Goal: Transaction & Acquisition: Purchase product/service

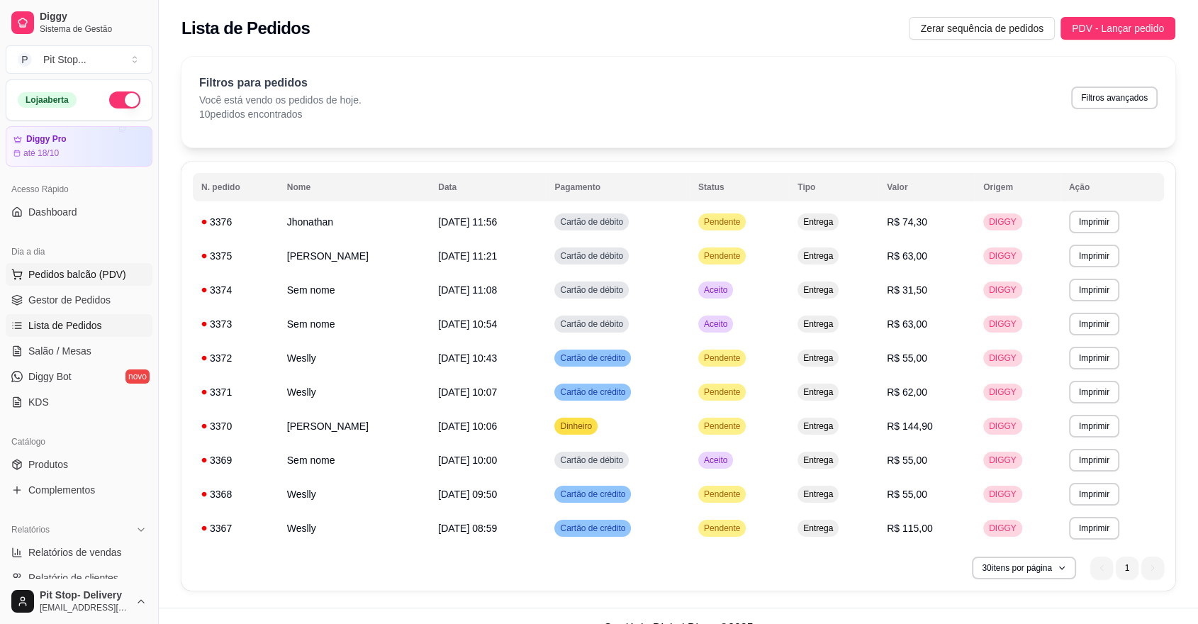
click at [82, 271] on span "Pedidos balcão (PDV)" at bounding box center [77, 274] width 98 height 14
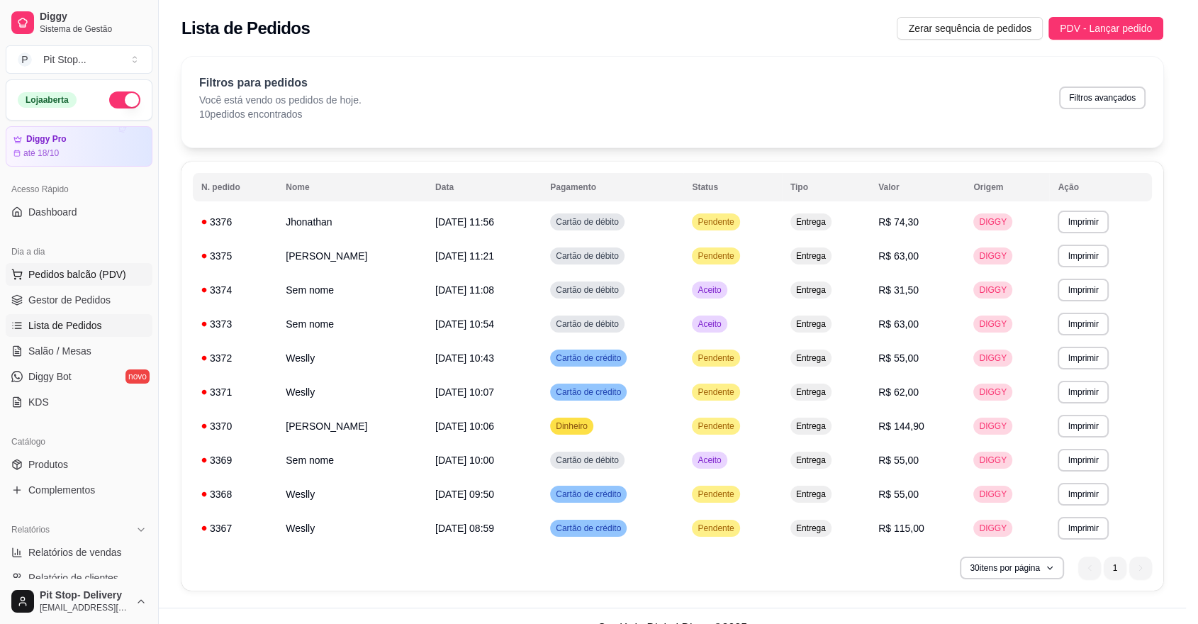
click at [76, 271] on img at bounding box center [105, 258] width 130 height 89
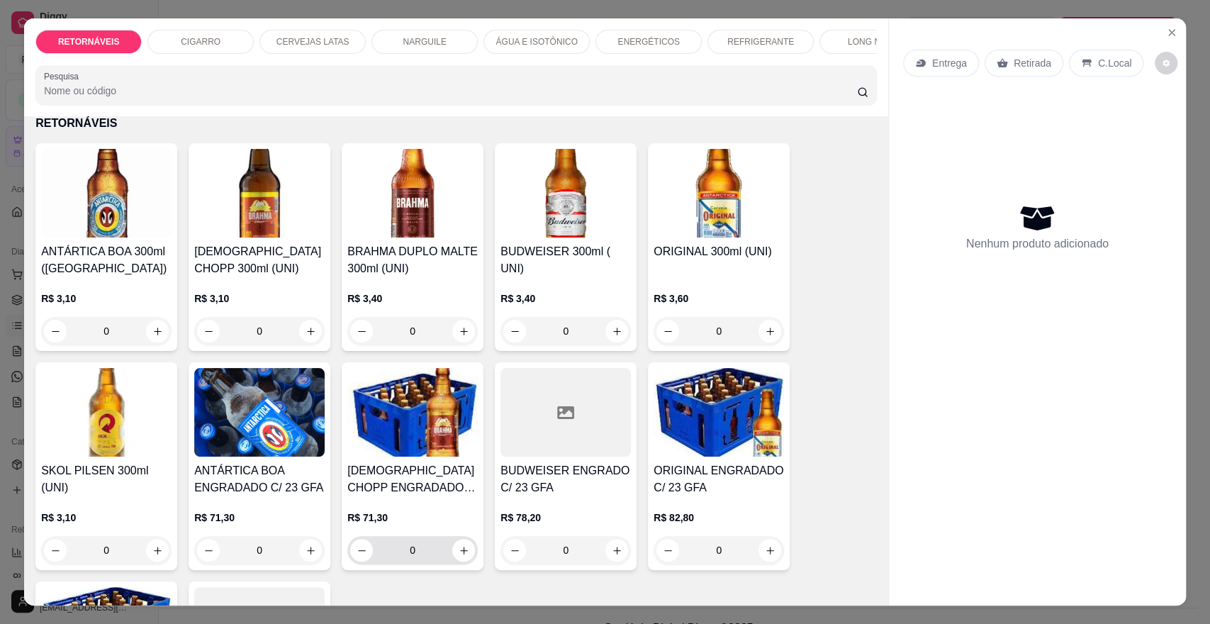
scroll to position [79, 0]
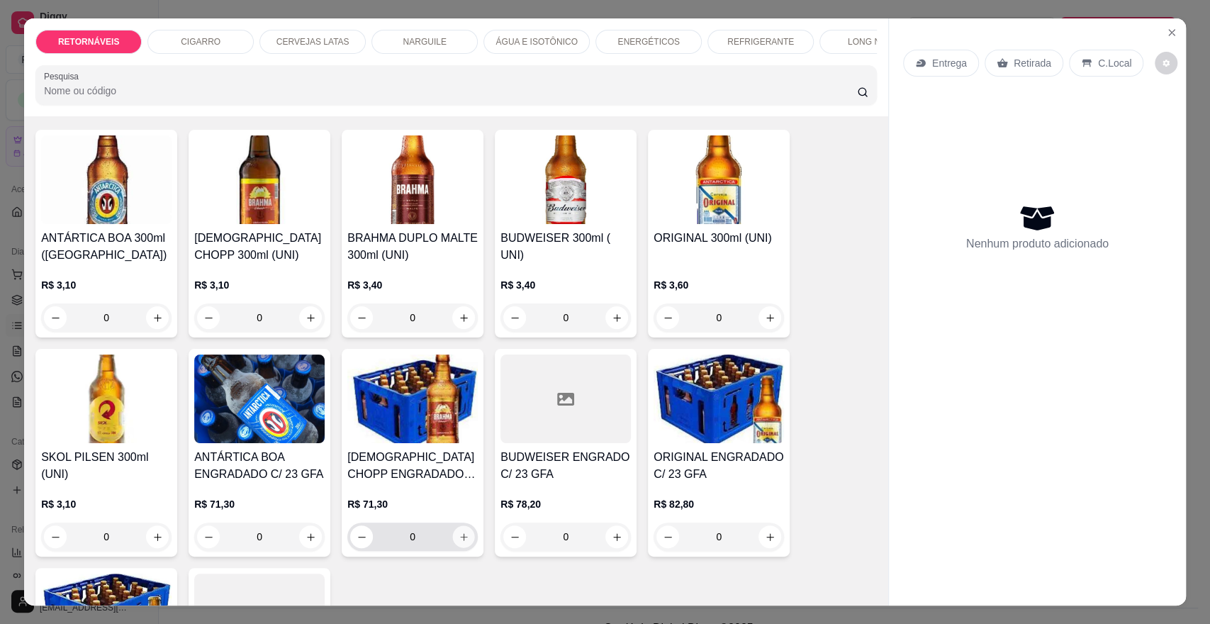
click at [453, 548] on button "increase-product-quantity" at bounding box center [464, 537] width 22 height 22
type input "1"
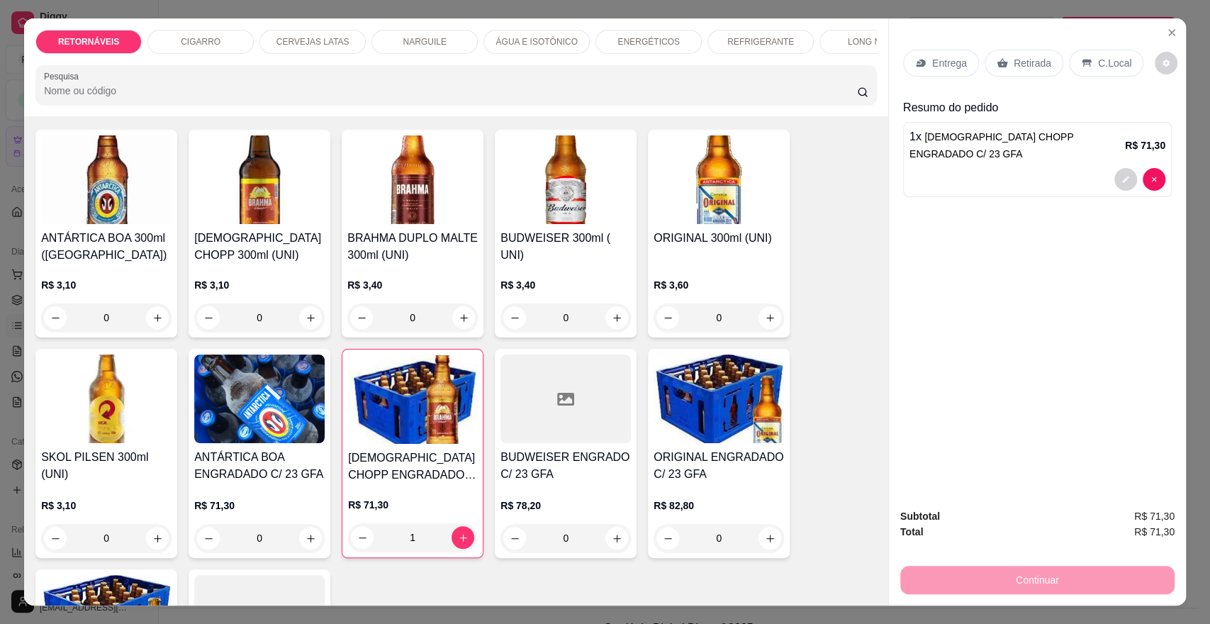
click at [933, 65] on p "Entrega" at bounding box center [949, 63] width 35 height 14
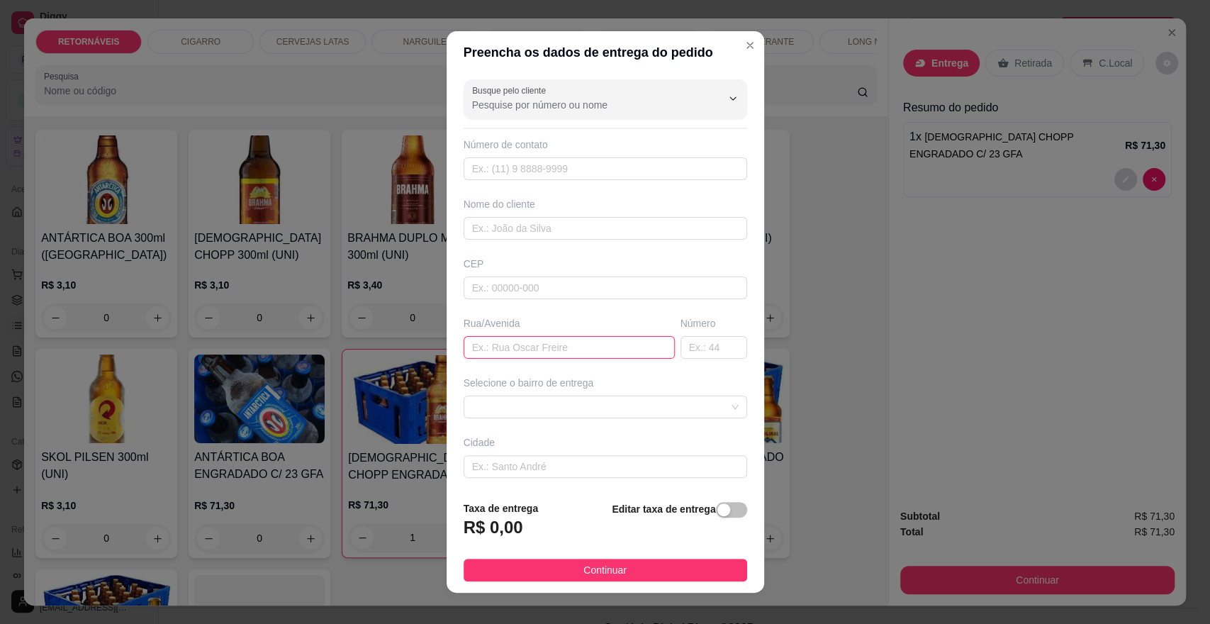
click at [489, 352] on input "text" at bounding box center [569, 347] width 211 height 23
type input "rosas"
click at [681, 349] on input "text" at bounding box center [714, 347] width 67 height 23
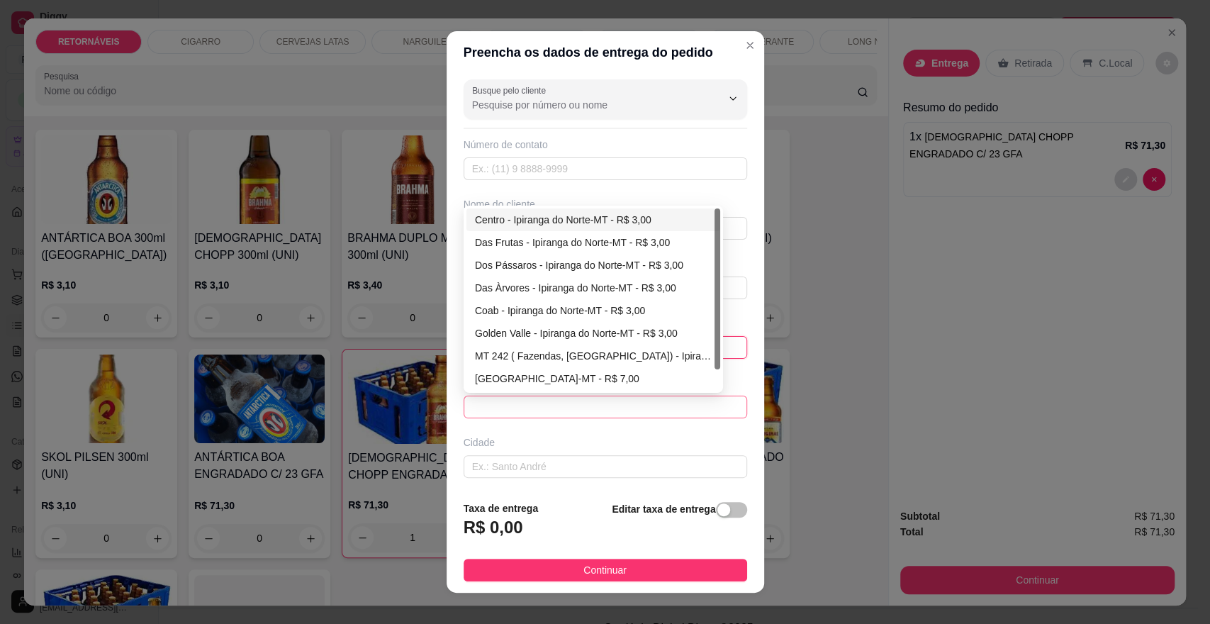
click at [520, 405] on span at bounding box center [605, 406] width 267 height 21
type input "645"
click at [523, 378] on div "Das Flores - Ipiranga do Norte-MT - R$ 3,00" at bounding box center [593, 379] width 237 height 16
type input "Ipiranga do Norte-MT"
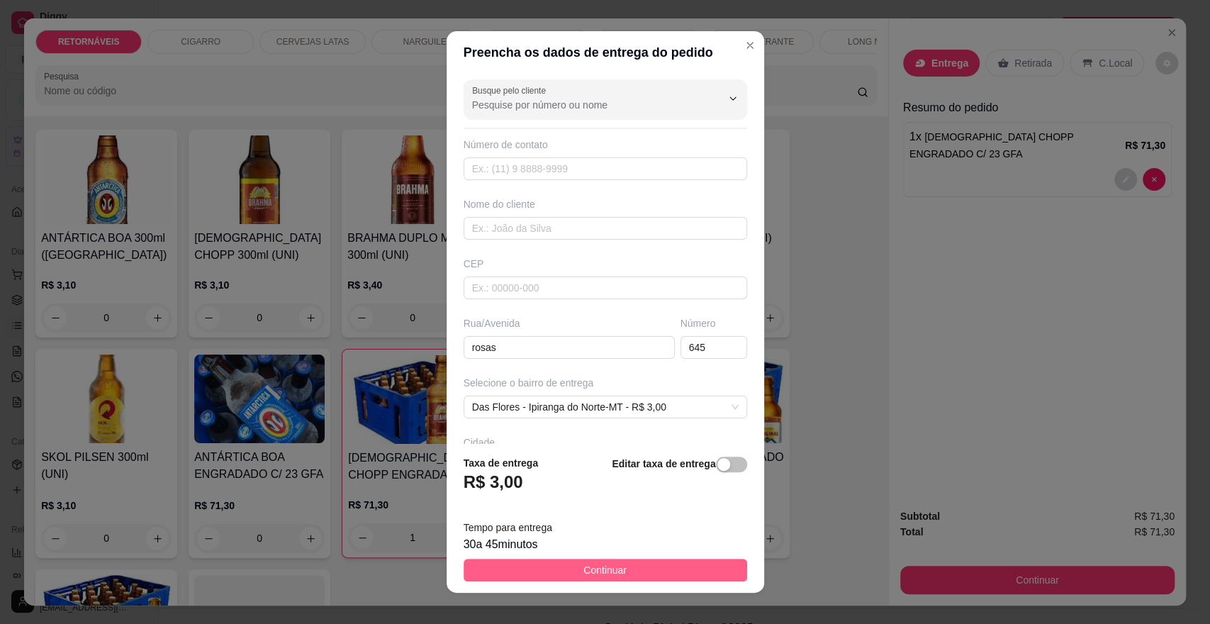
click at [597, 569] on span "Continuar" at bounding box center [605, 570] width 43 height 16
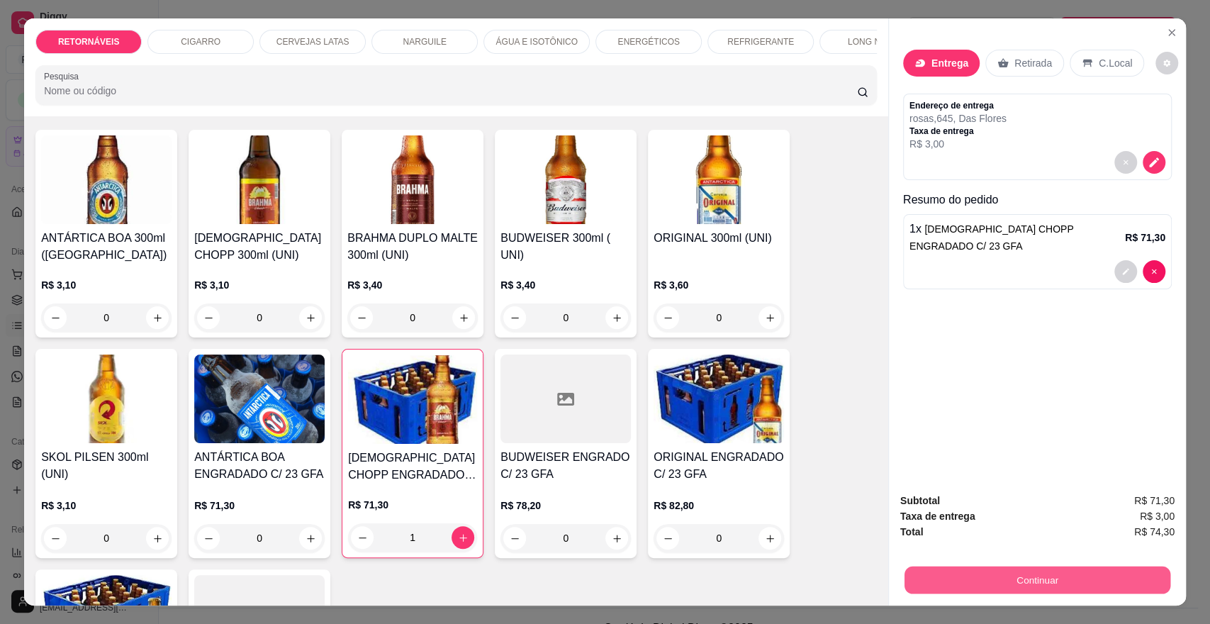
click at [968, 583] on button "Continuar" at bounding box center [1038, 580] width 266 height 28
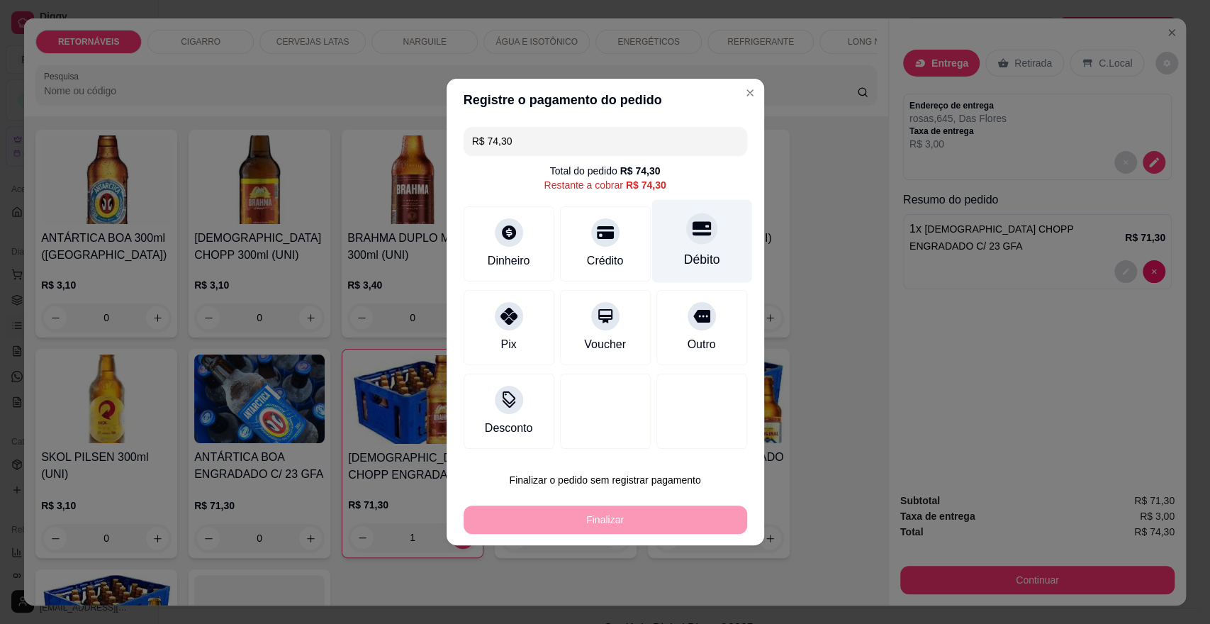
click at [692, 228] on icon at bounding box center [701, 229] width 18 height 14
type input "R$ 0,00"
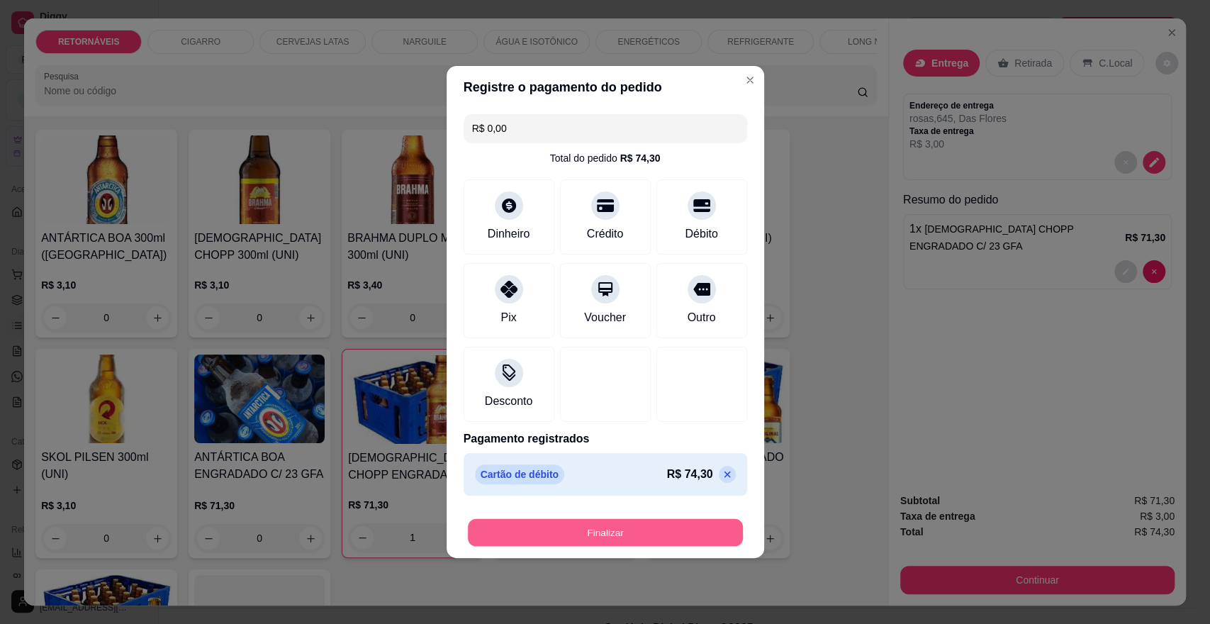
click at [639, 529] on button "Finalizar" at bounding box center [605, 533] width 275 height 28
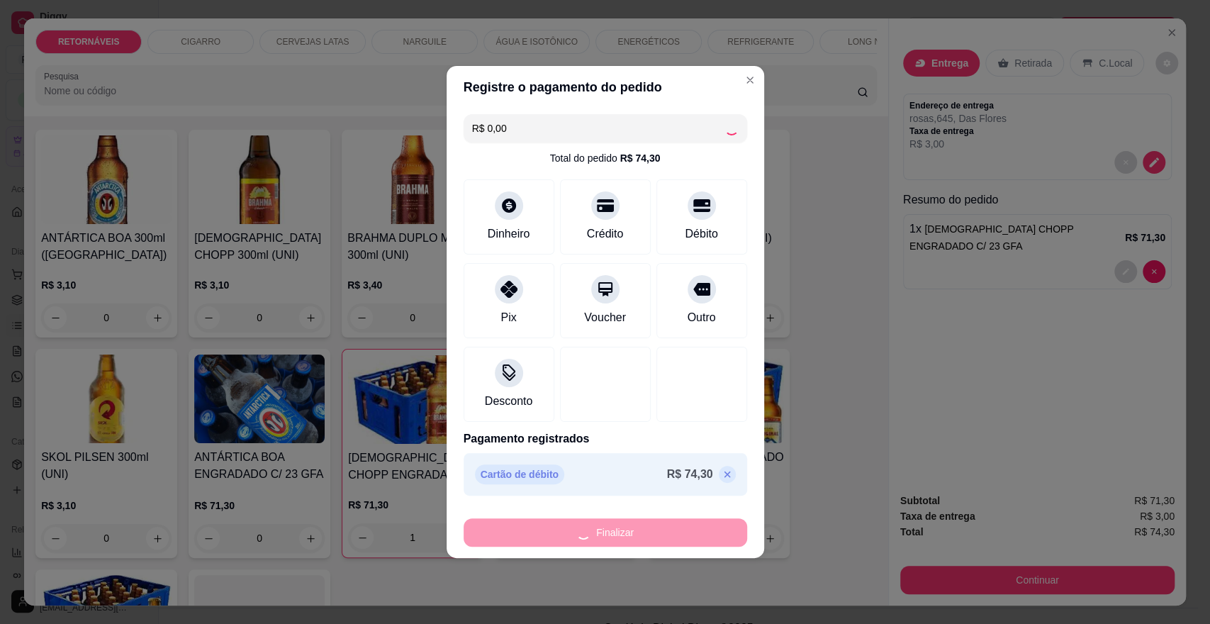
type input "0"
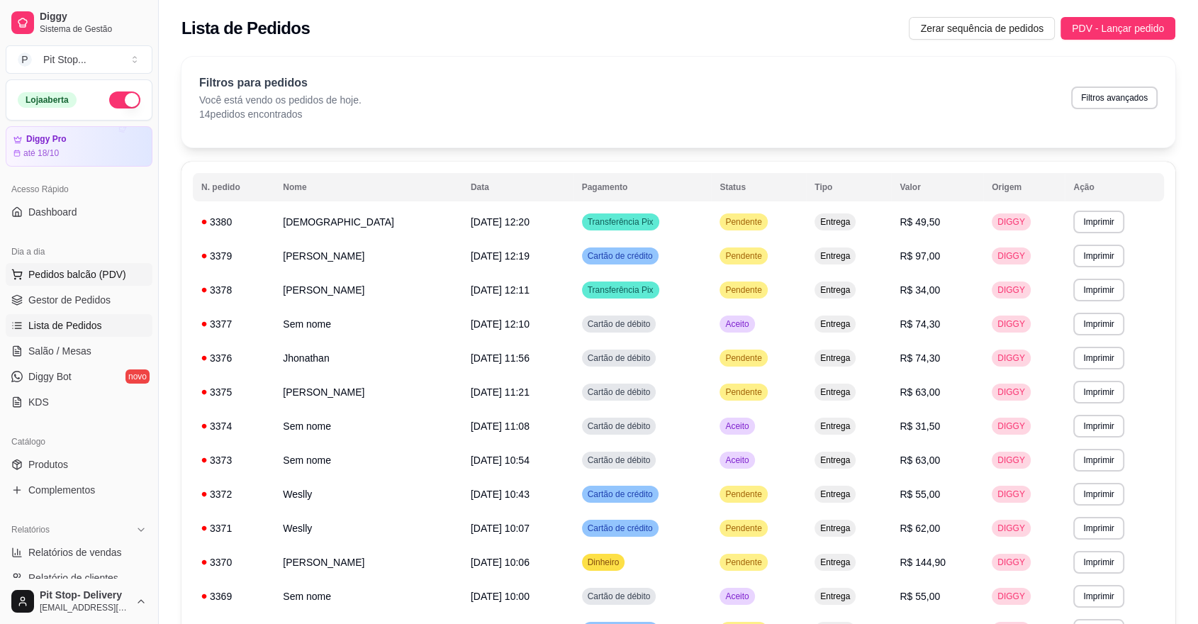
click at [72, 272] on span "Pedidos balcão (PDV)" at bounding box center [77, 274] width 98 height 14
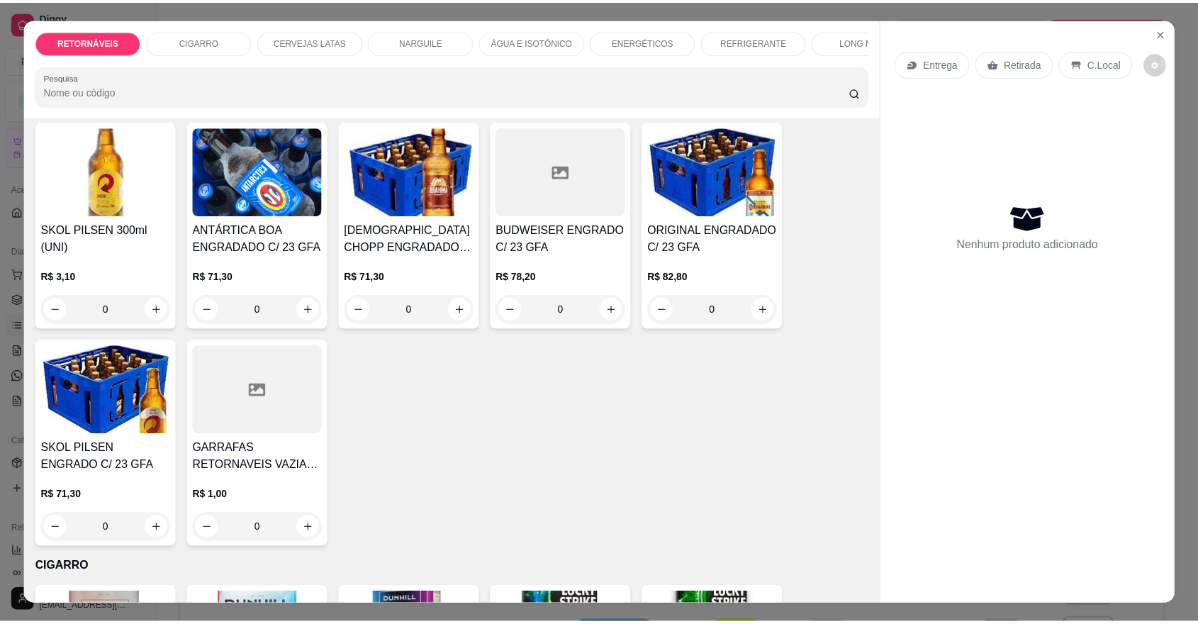
scroll to position [315, 0]
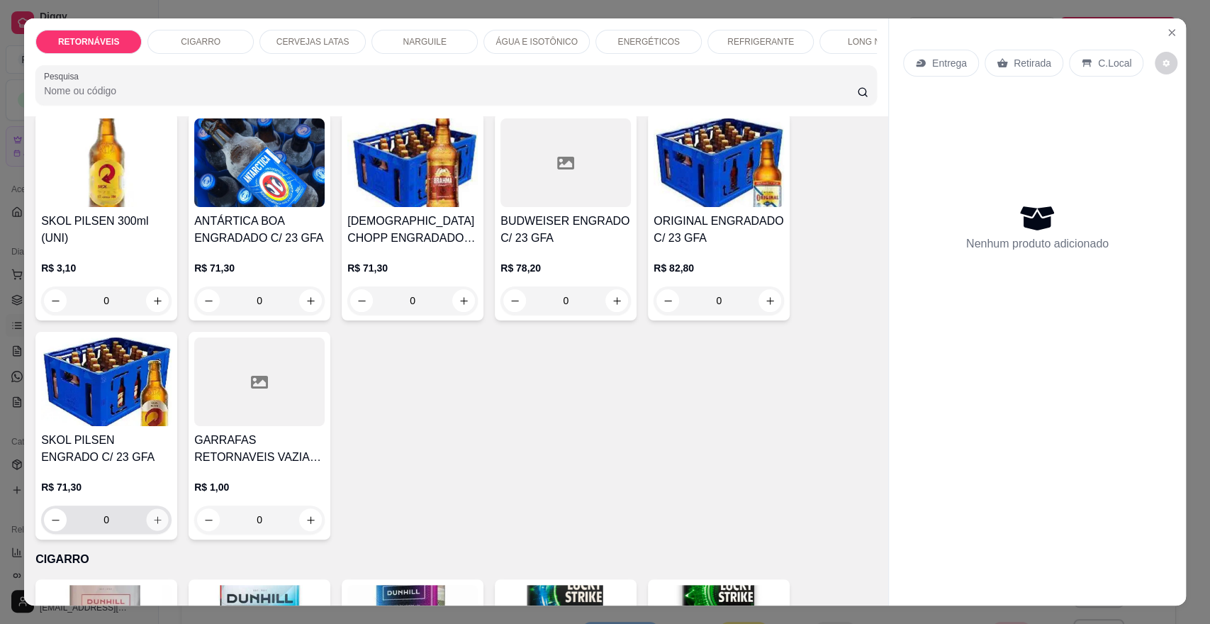
click at [157, 531] on button "increase-product-quantity" at bounding box center [158, 520] width 22 height 22
type input "1"
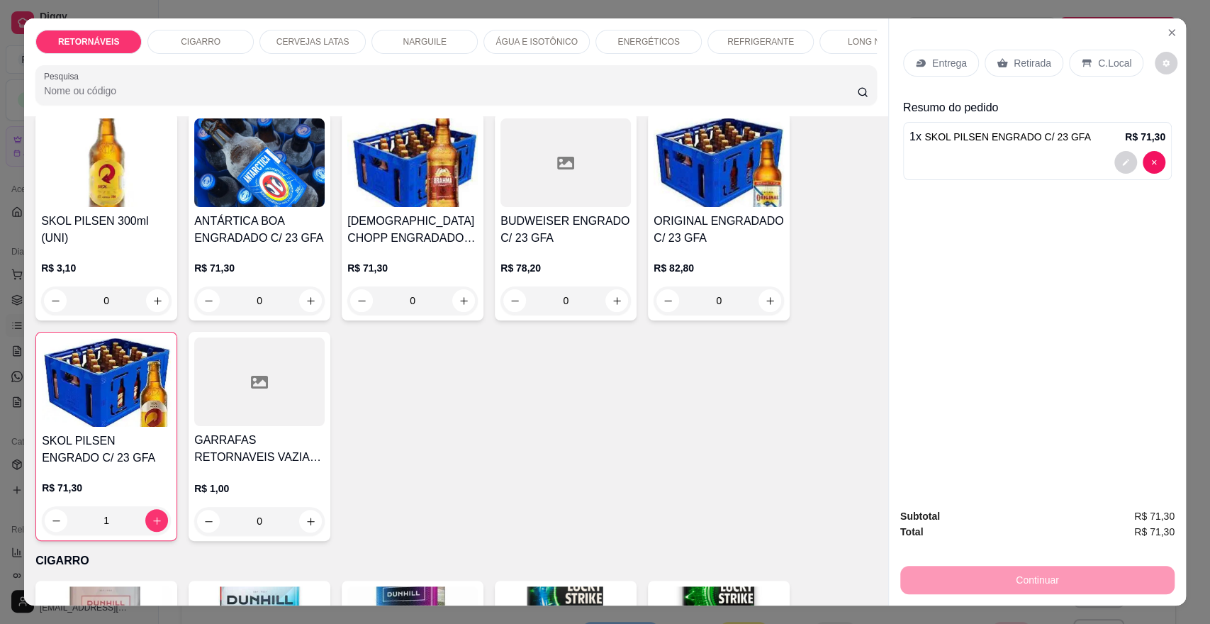
click at [946, 56] on p "Entrega" at bounding box center [949, 63] width 35 height 14
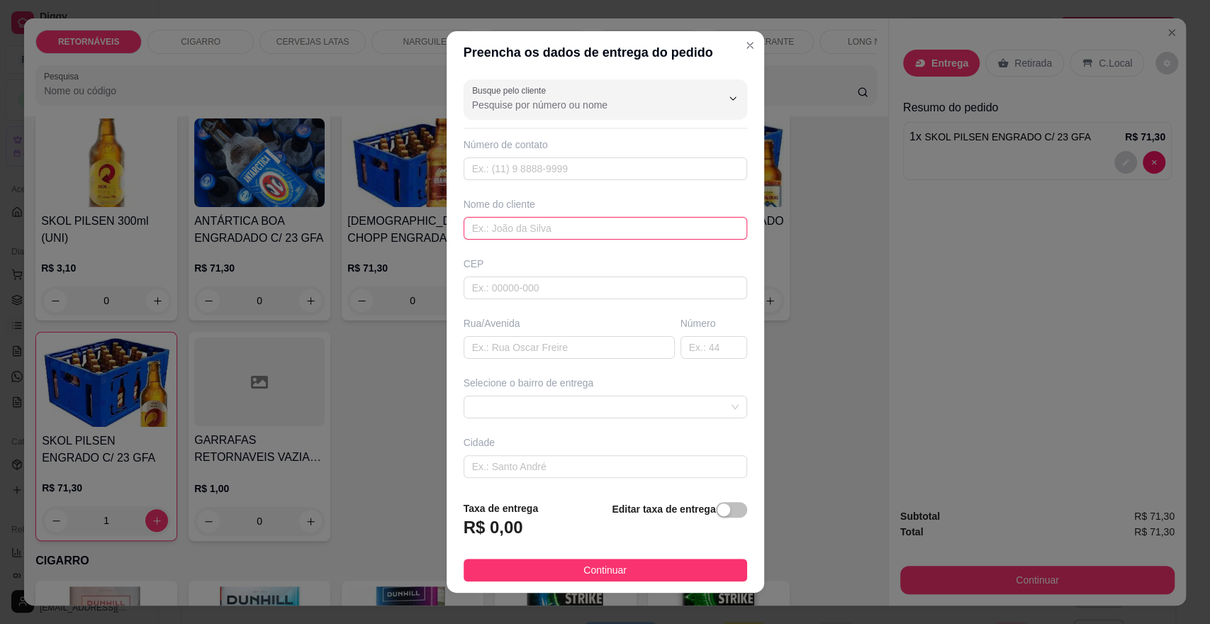
click at [503, 227] on input "text" at bounding box center [606, 228] width 284 height 23
type input "ernande"
click at [489, 347] on input "text" at bounding box center [569, 347] width 211 height 23
click at [508, 408] on span at bounding box center [605, 406] width 267 height 21
type input "palmeiras"
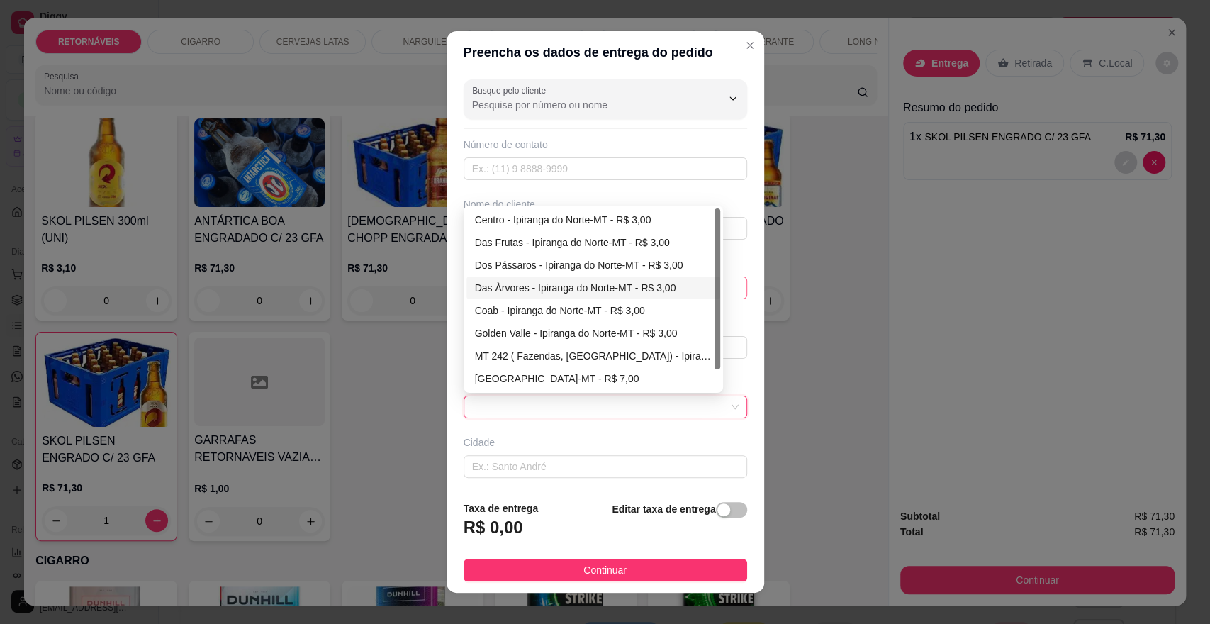
click at [516, 281] on div "Das Àrvores - Ipiranga do Norte-MT - R$ 3,00" at bounding box center [593, 288] width 237 height 16
type input "Ipiranga do Norte-MT"
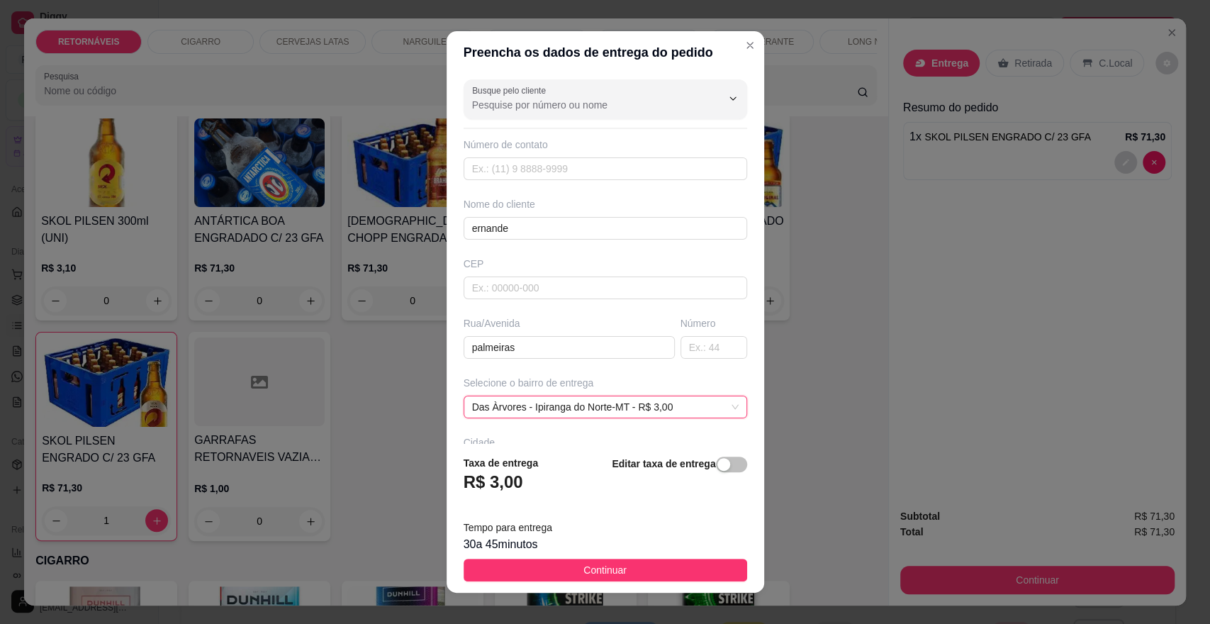
drag, startPoint x: 598, startPoint y: 574, endPoint x: 884, endPoint y: 583, distance: 285.9
click at [601, 573] on span "Continuar" at bounding box center [605, 570] width 43 height 16
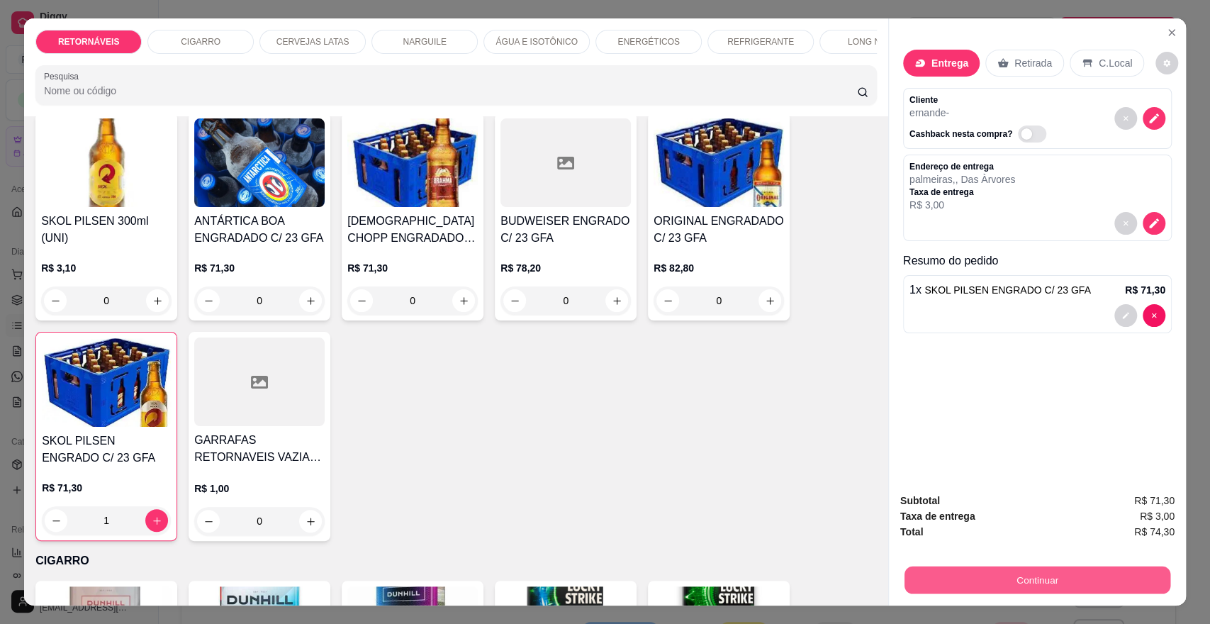
click at [943, 568] on button "Continuar" at bounding box center [1038, 580] width 266 height 28
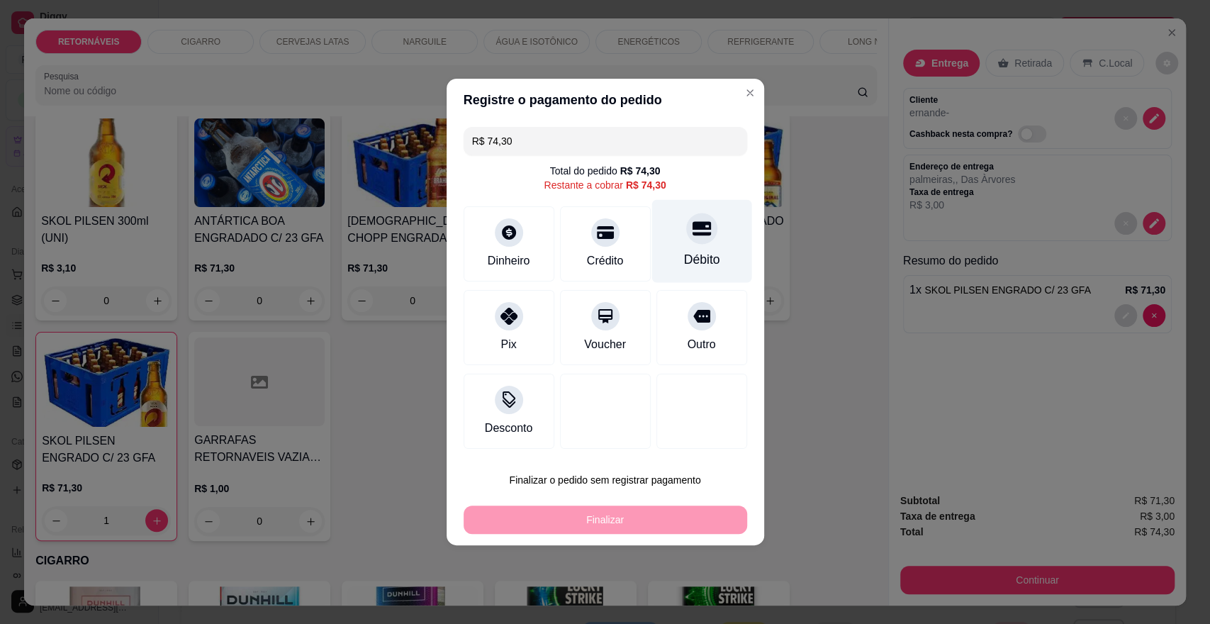
click at [692, 230] on icon at bounding box center [701, 228] width 18 height 18
type input "R$ 0,00"
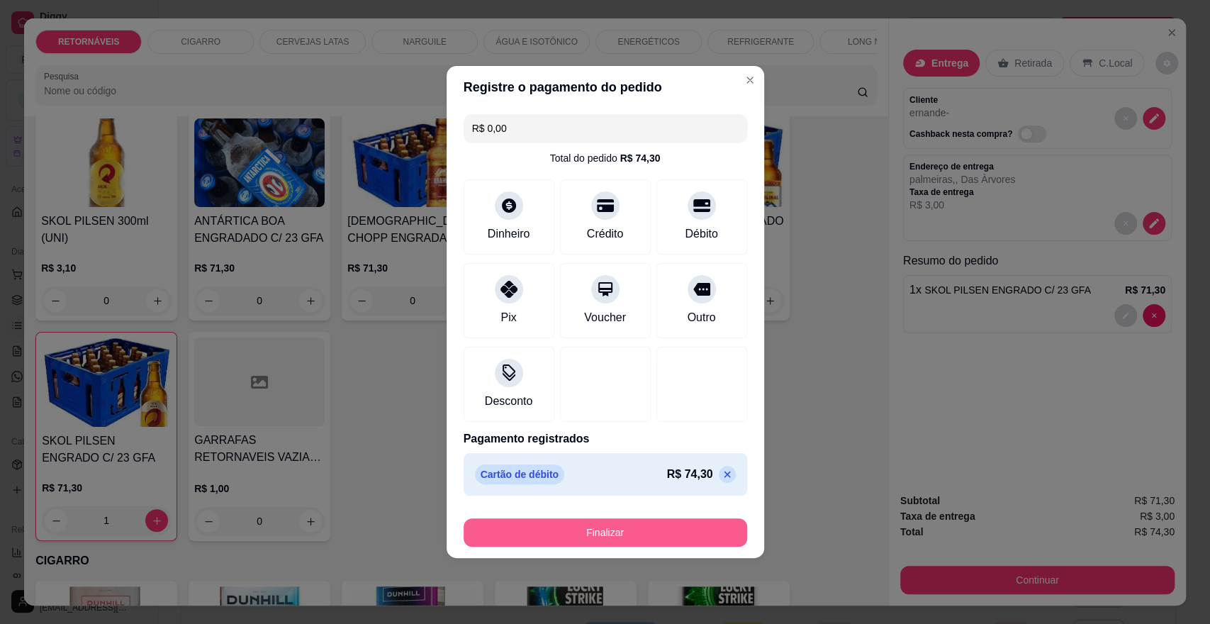
click at [686, 534] on button "Finalizar" at bounding box center [606, 532] width 284 height 28
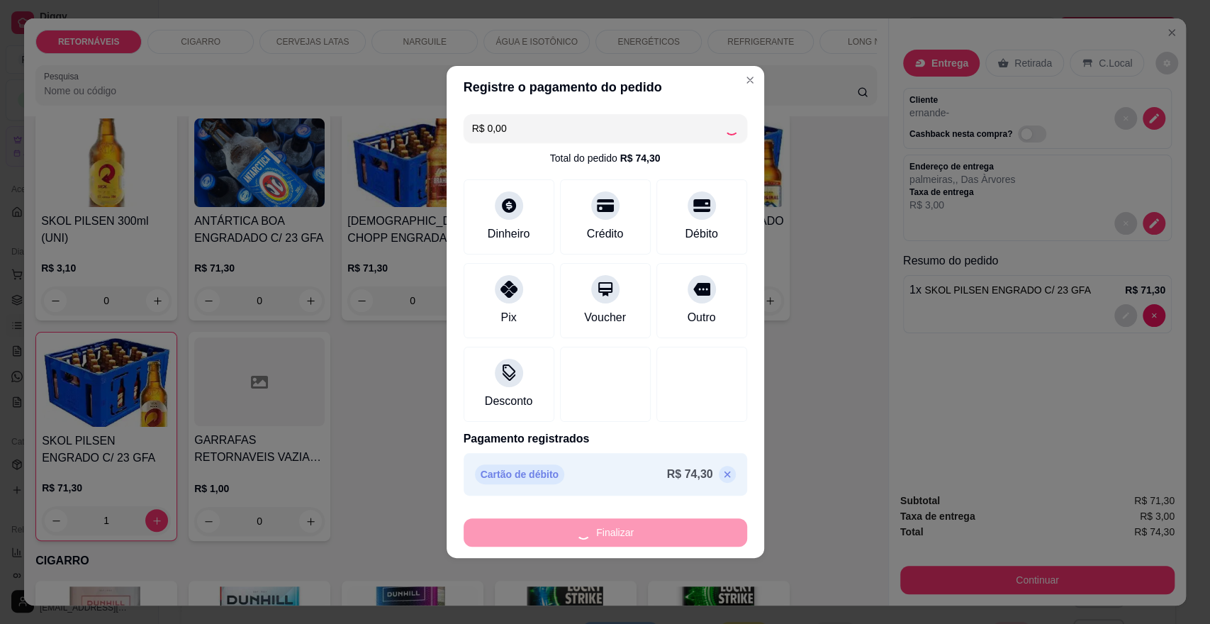
type input "0"
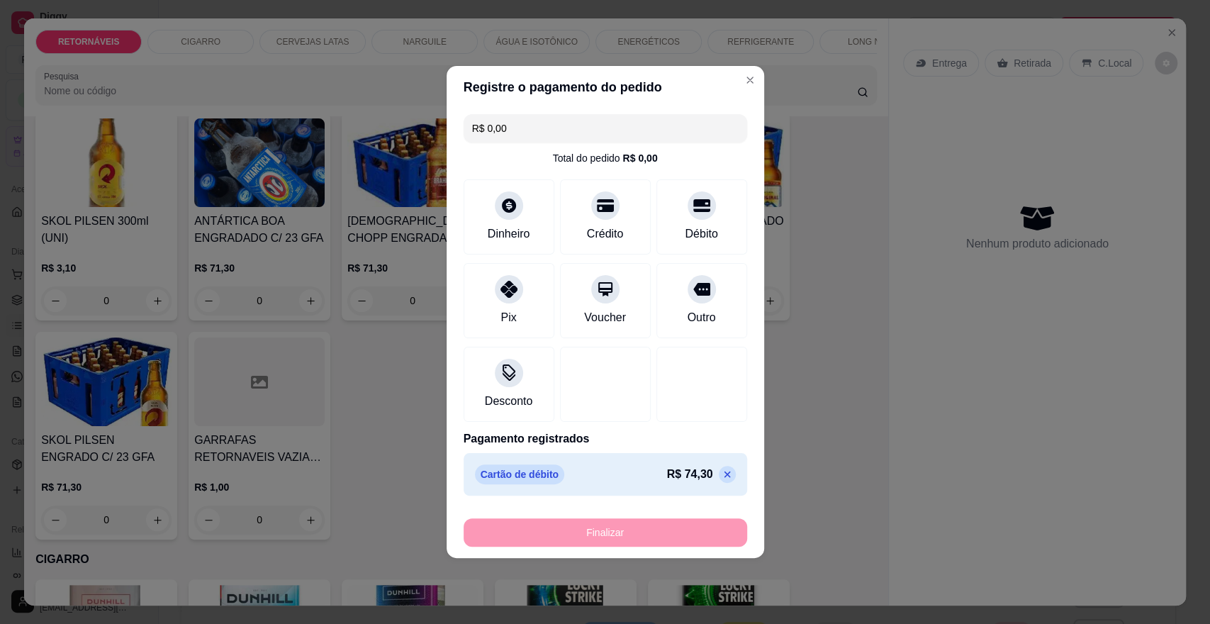
type input "-R$ 74,30"
